Goal: Information Seeking & Learning: Learn about a topic

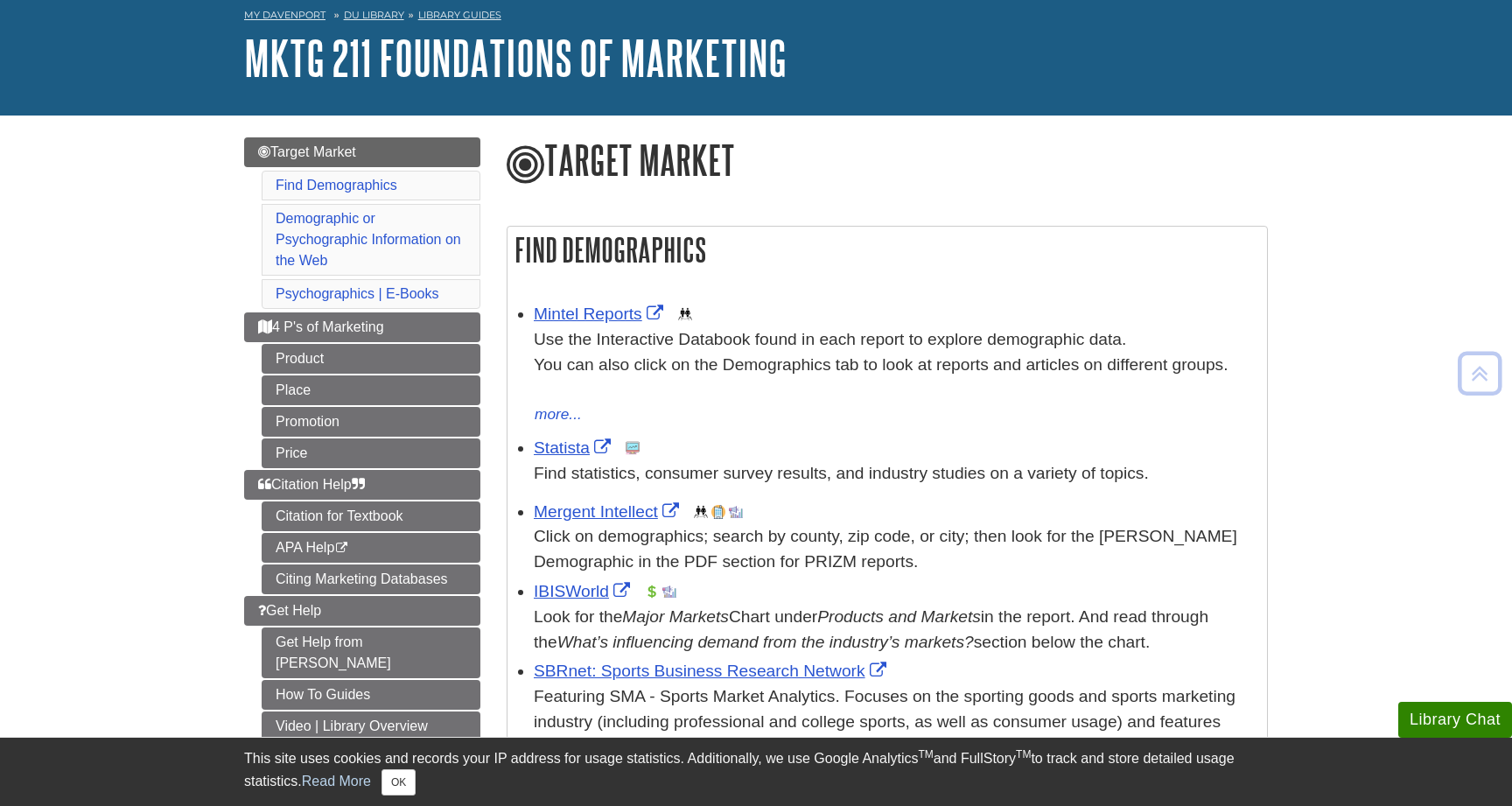
scroll to position [90, 0]
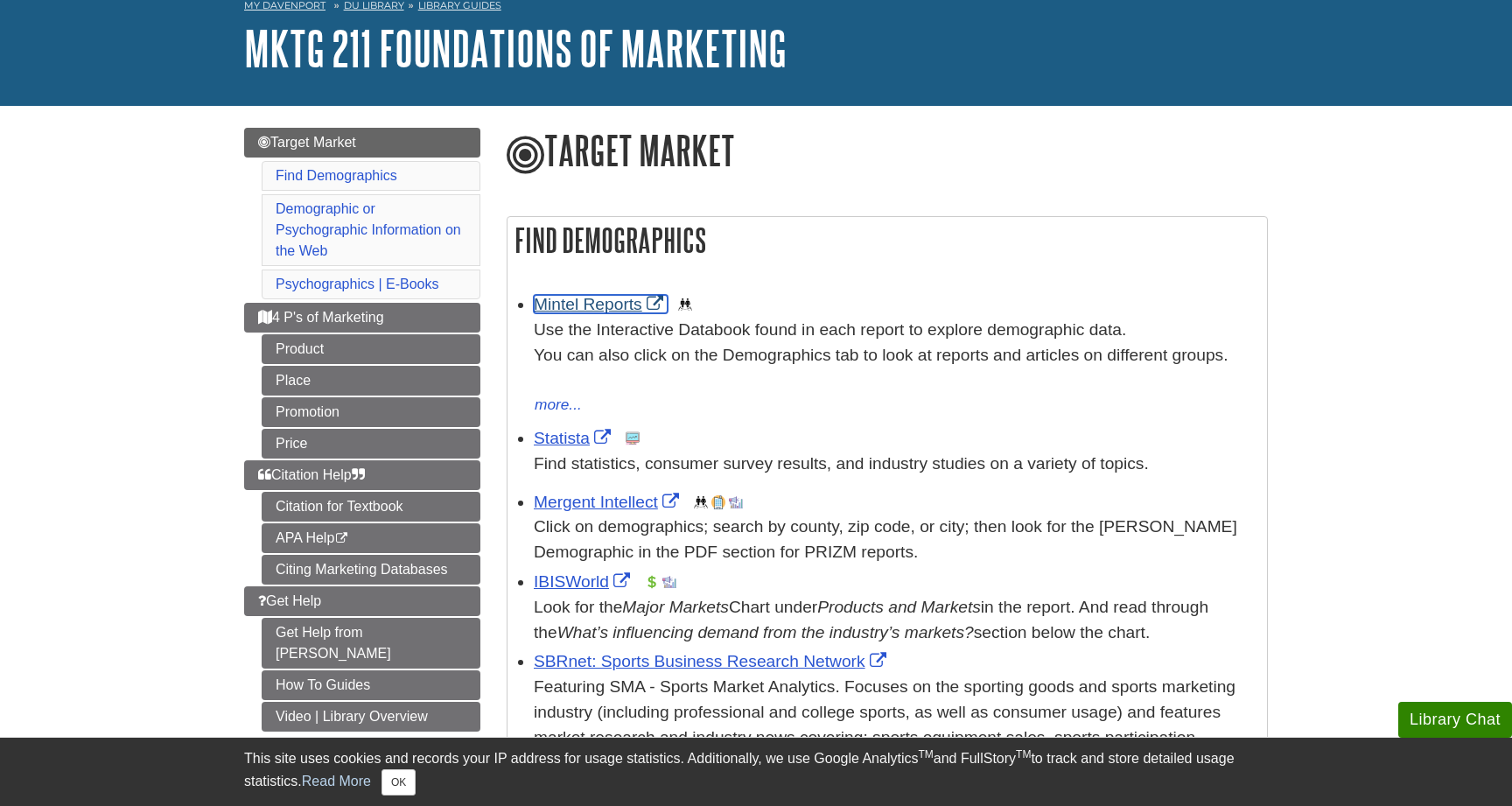
click at [600, 299] on link "Mintel Reports" at bounding box center [601, 304] width 134 height 18
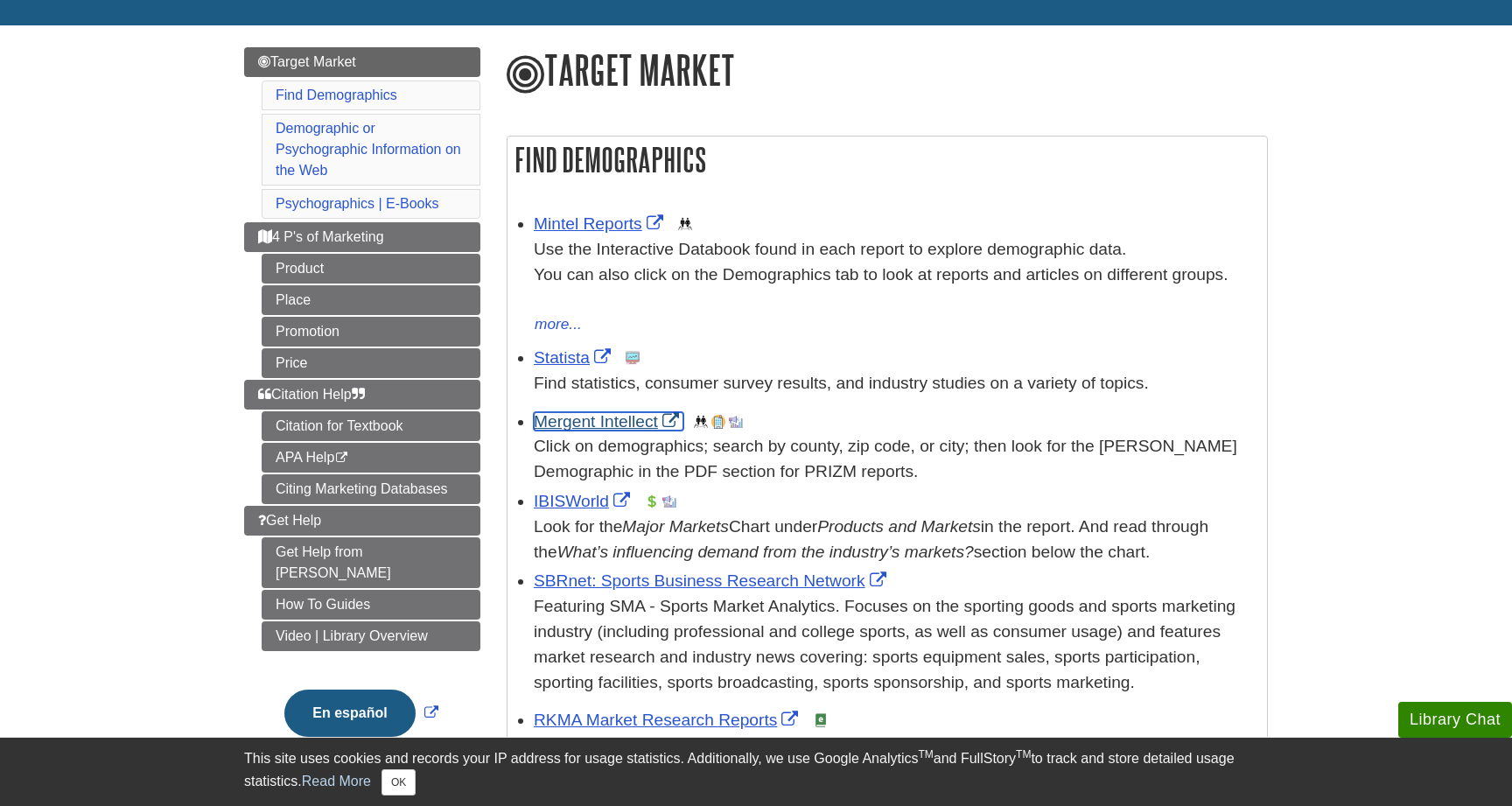
click at [601, 421] on link "Mergent Intellect" at bounding box center [608, 421] width 150 height 18
click at [557, 355] on link "Statista" at bounding box center [574, 357] width 81 height 18
click at [559, 500] on link "IBISWorld" at bounding box center [584, 501] width 101 height 18
click at [559, 353] on link "Statista" at bounding box center [574, 357] width 81 height 18
click at [601, 230] on link "Mintel Reports" at bounding box center [601, 223] width 134 height 18
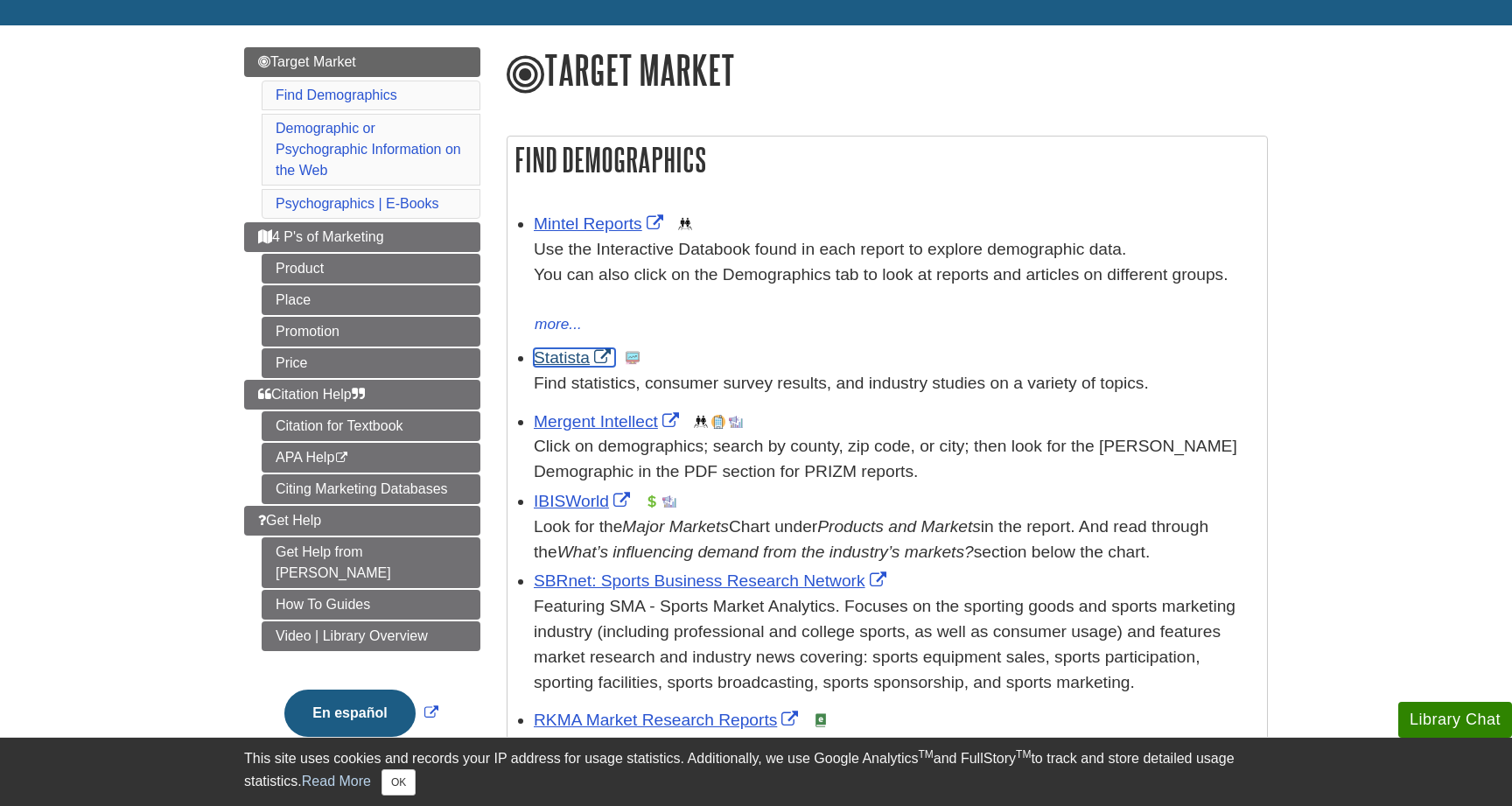
click at [554, 355] on link "Statista" at bounding box center [574, 357] width 81 height 18
click at [295, 489] on link "Citing Marketing Databases" at bounding box center [371, 489] width 219 height 30
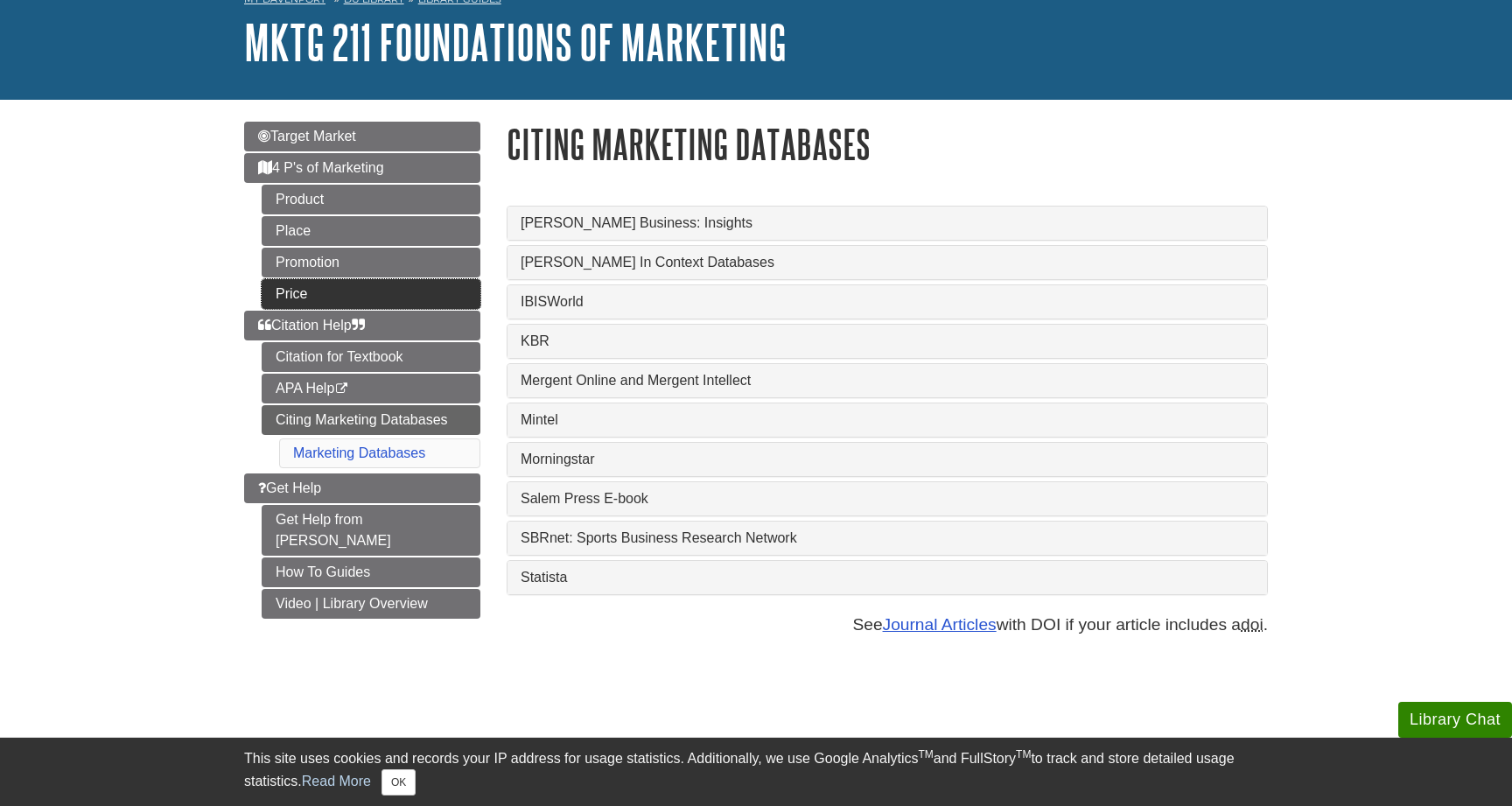
scroll to position [102, 0]
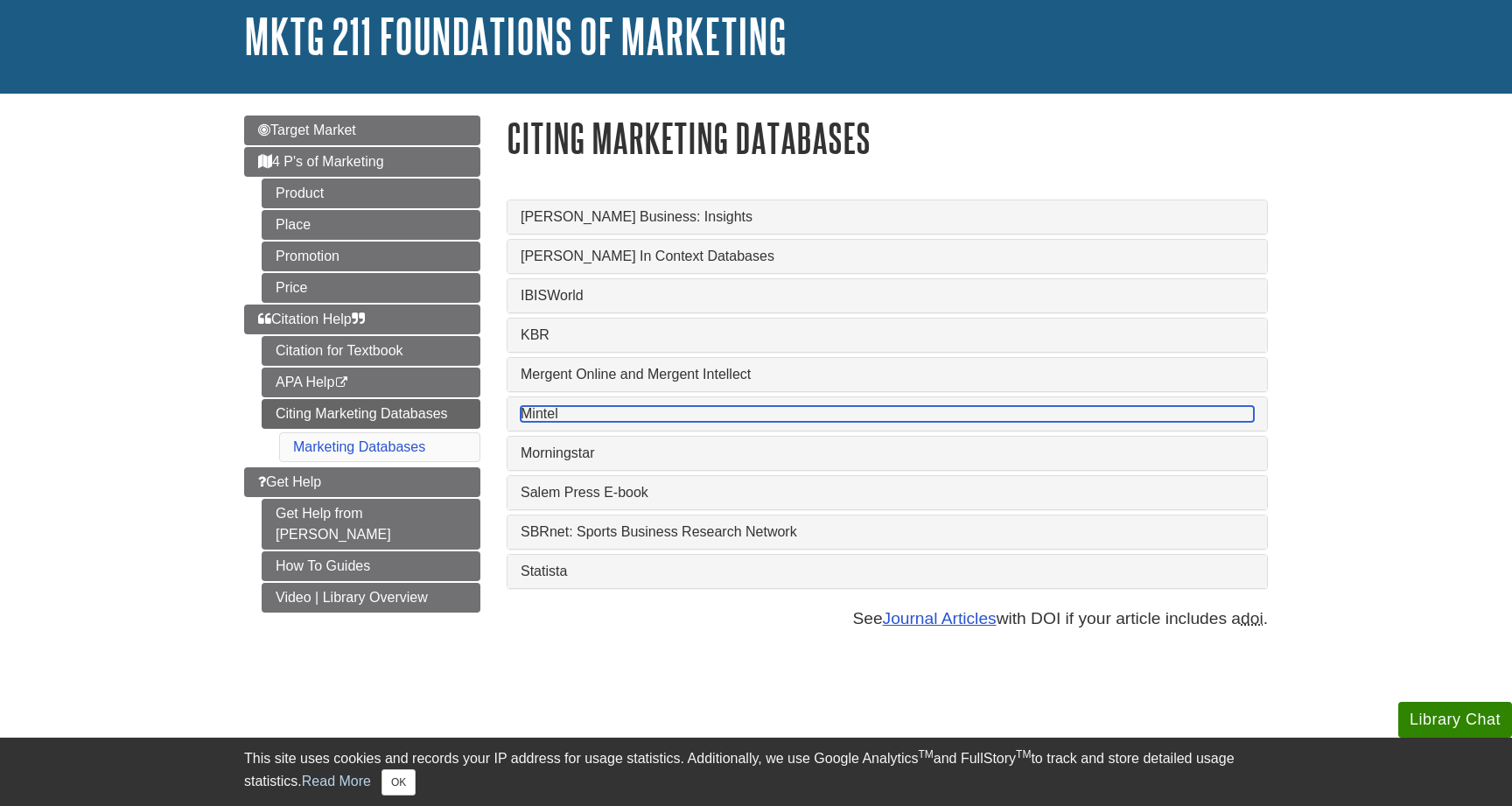
click at [549, 419] on link "Mintel" at bounding box center [888, 414] width 734 height 16
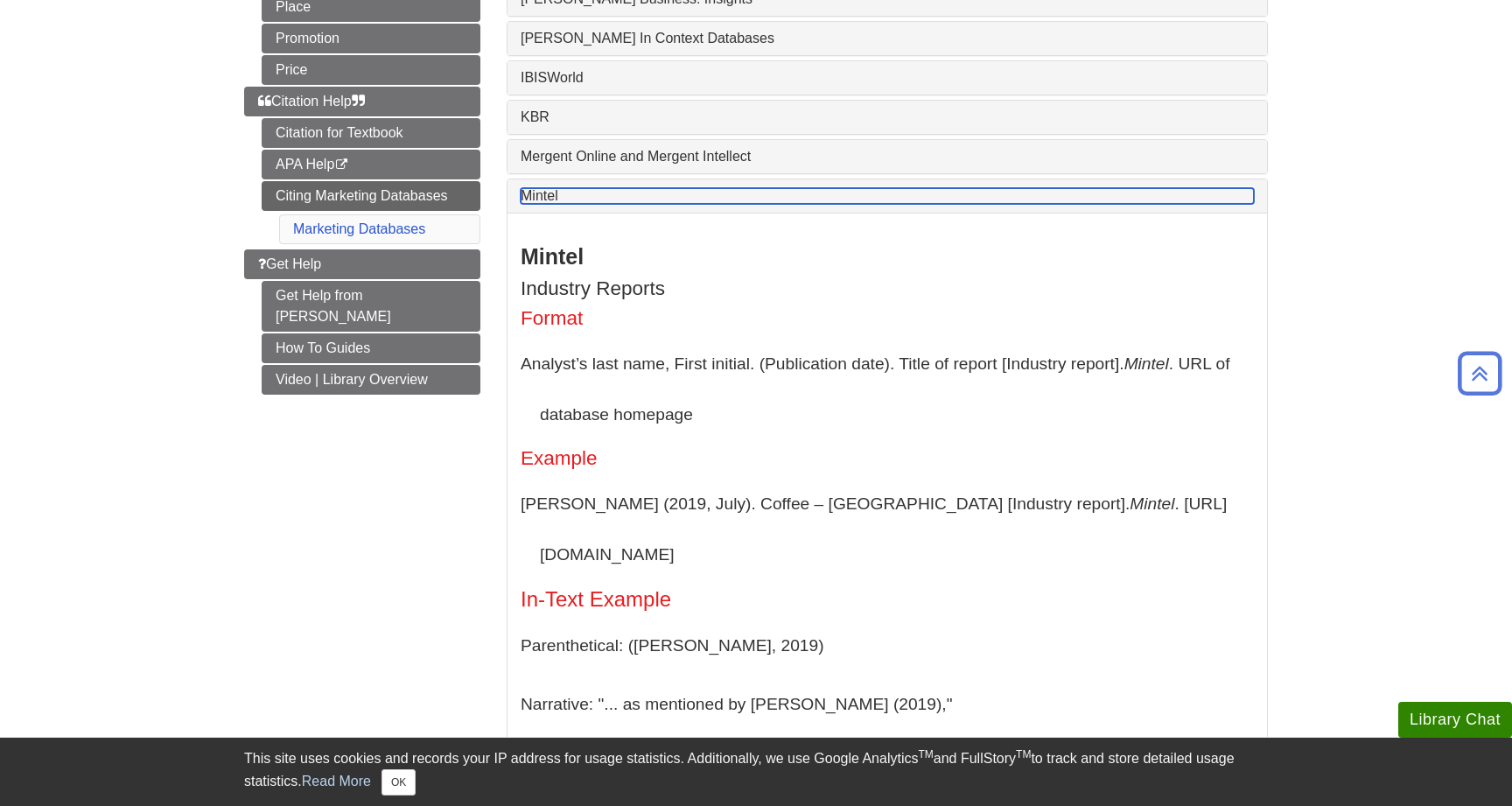
scroll to position [365, 0]
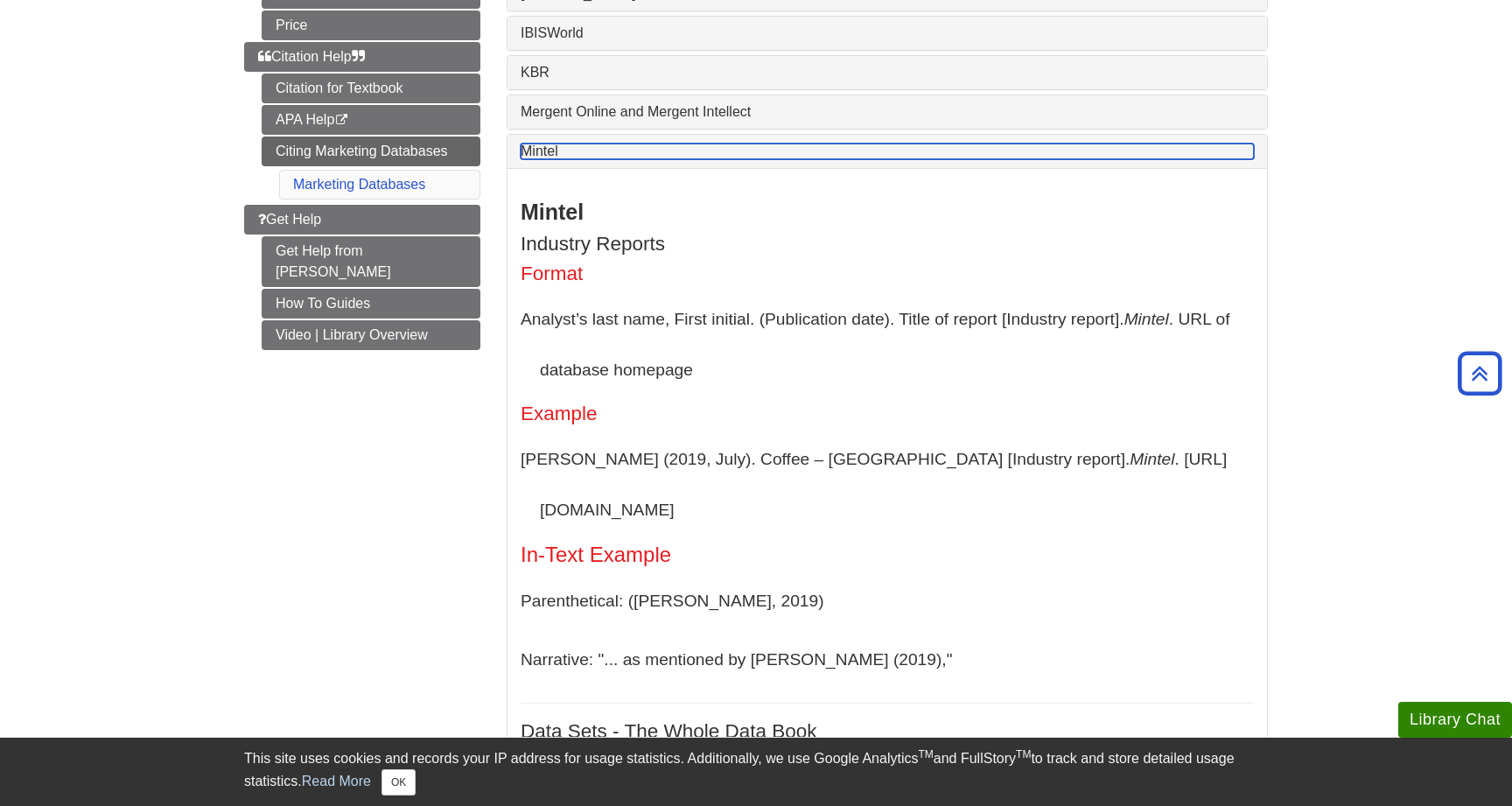
click at [576, 156] on link "Mintel" at bounding box center [888, 151] width 734 height 16
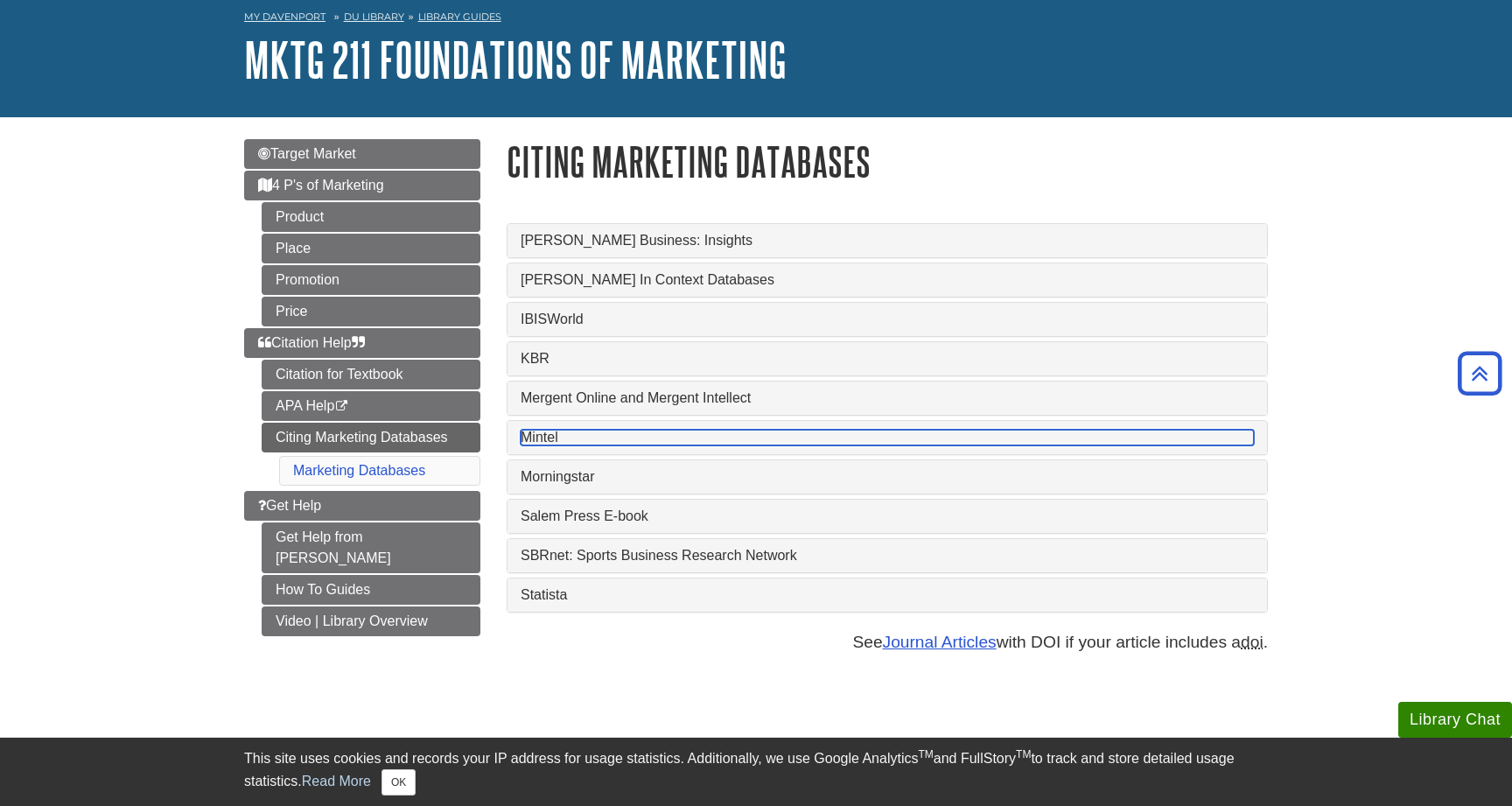
scroll to position [64, 0]
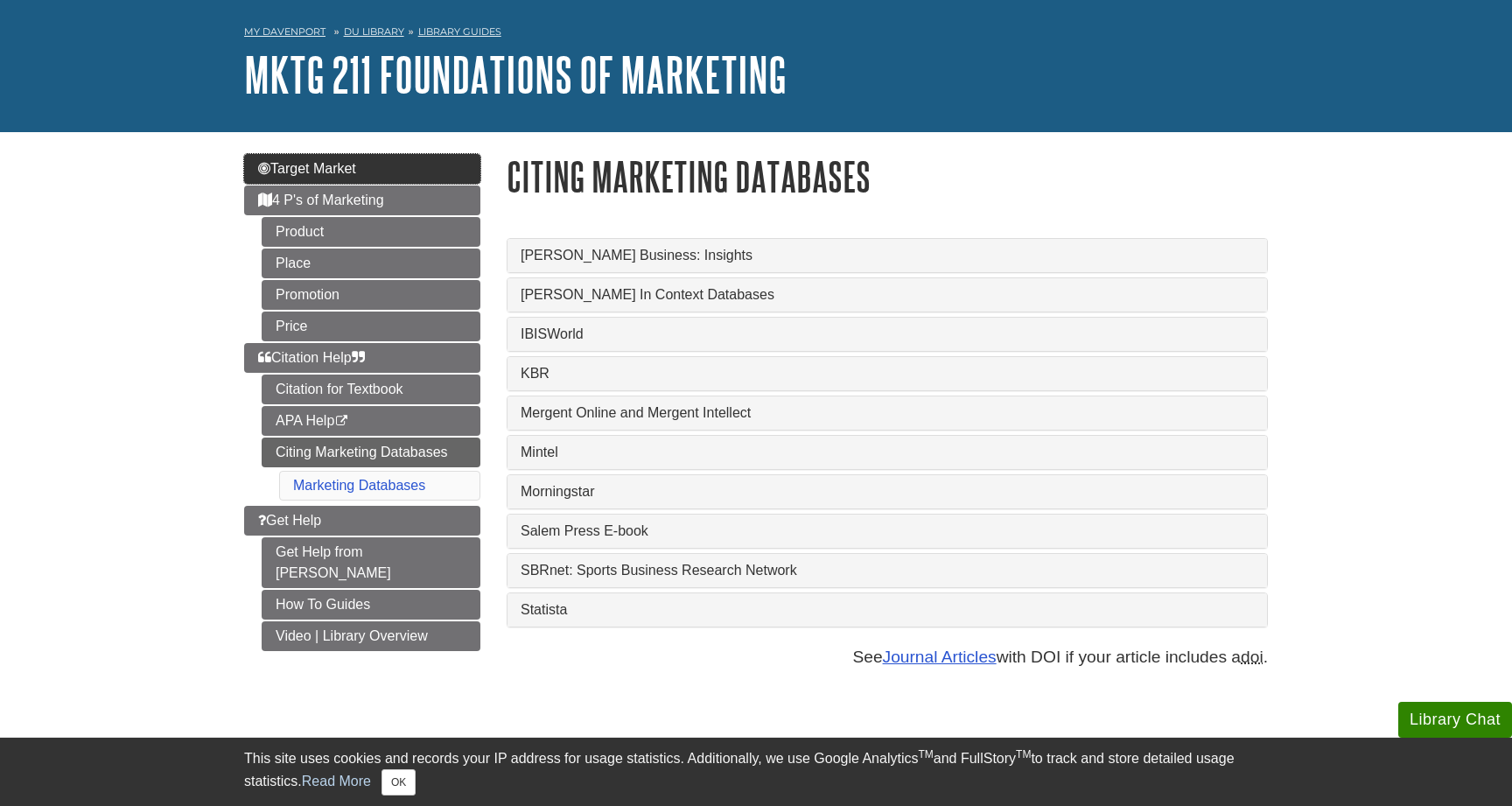
click at [325, 164] on span "Target Market" at bounding box center [307, 168] width 98 height 15
